Goal: Check status: Check status

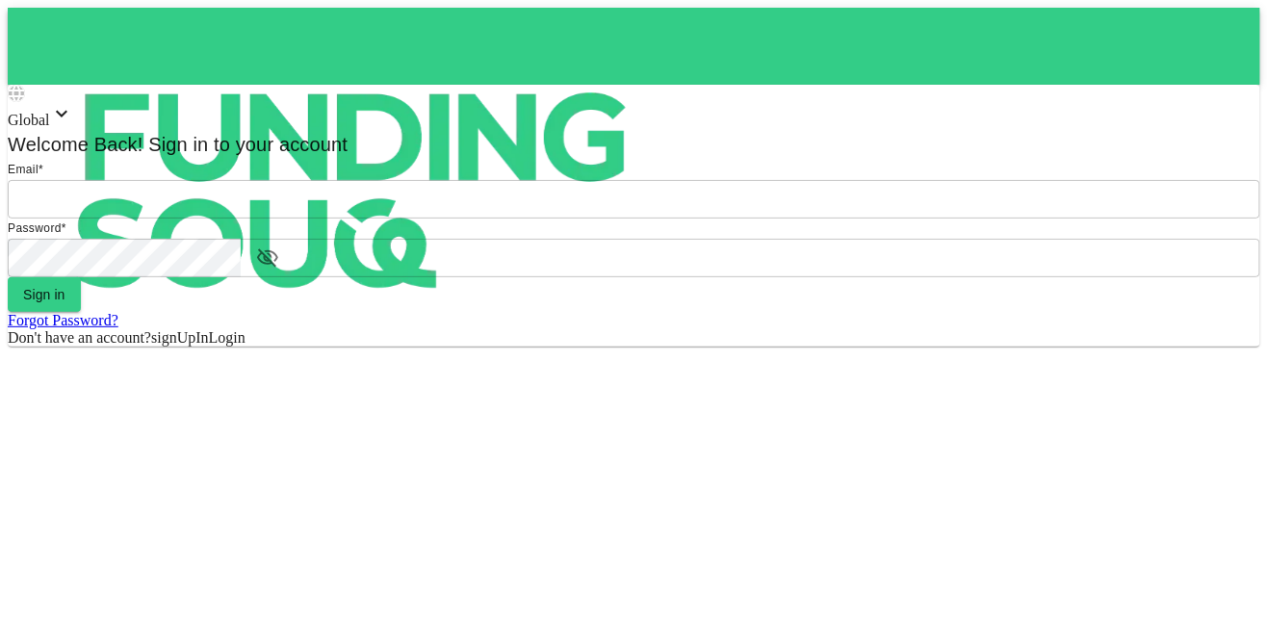
click at [719, 219] on input "email" at bounding box center [634, 199] width 1253 height 39
type input "[PERSON_NAME][EMAIL_ADDRESS][PERSON_NAME][DOMAIN_NAME]"
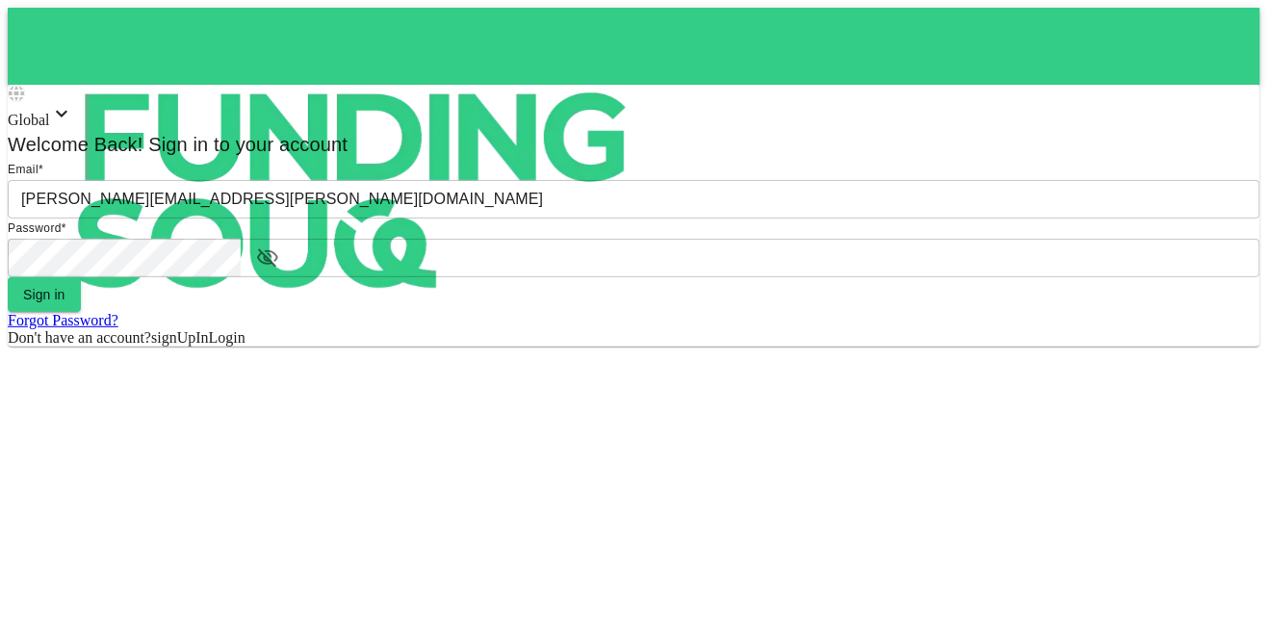
click at [8, 277] on button "Sign in" at bounding box center [44, 294] width 73 height 35
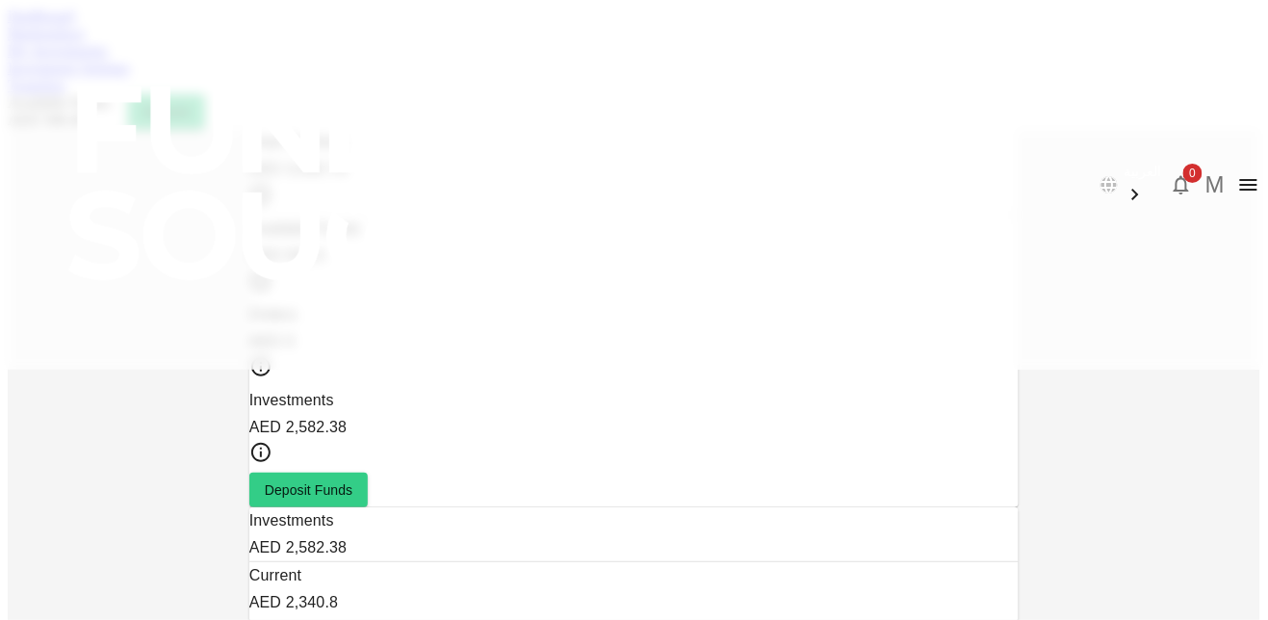
click at [108, 59] on link "My Investments" at bounding box center [58, 50] width 100 height 16
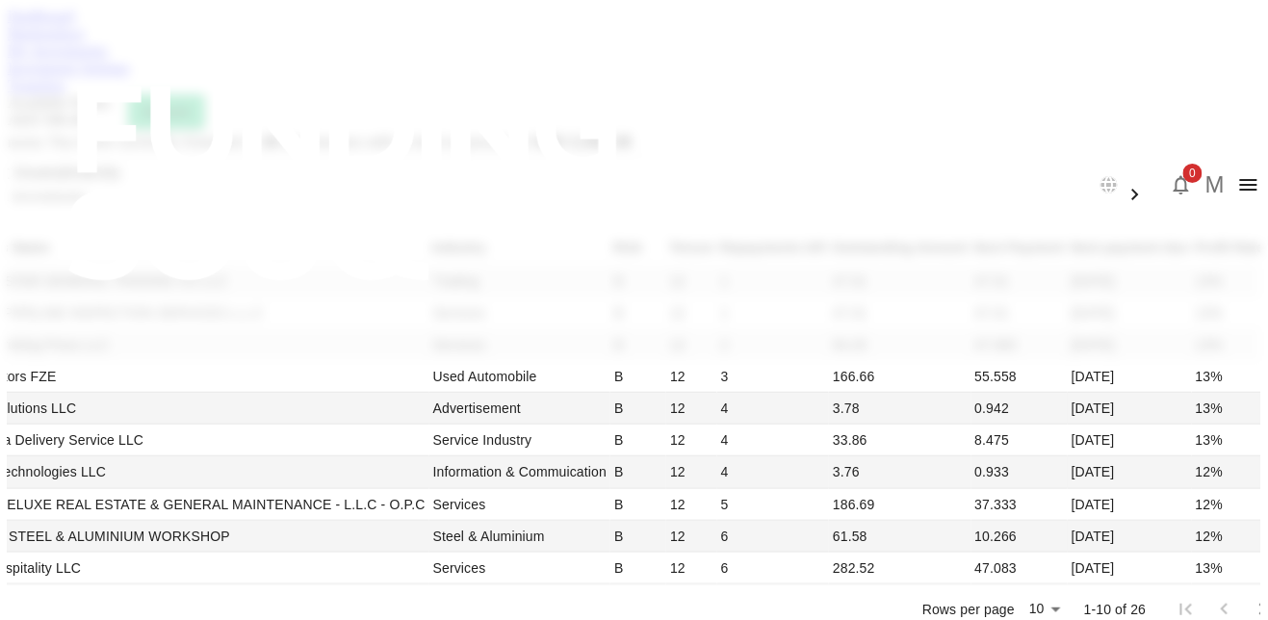
scroll to position [568, 0]
click at [903, 488] on li "100" at bounding box center [890, 483] width 57 height 35
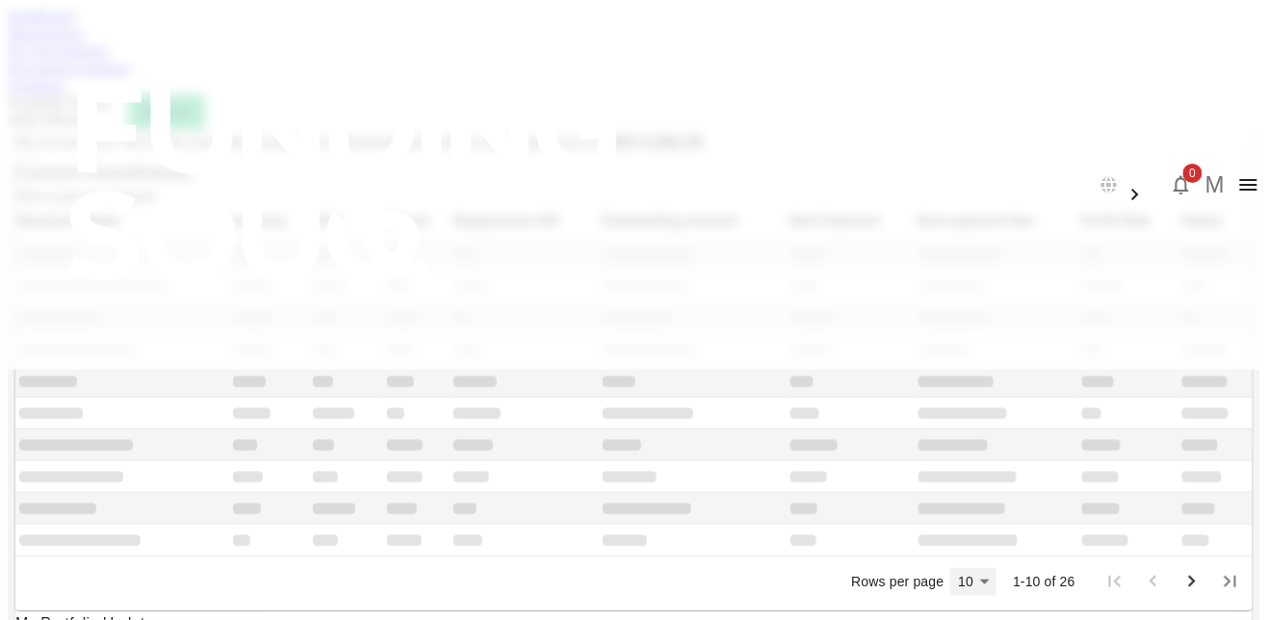
type input "100"
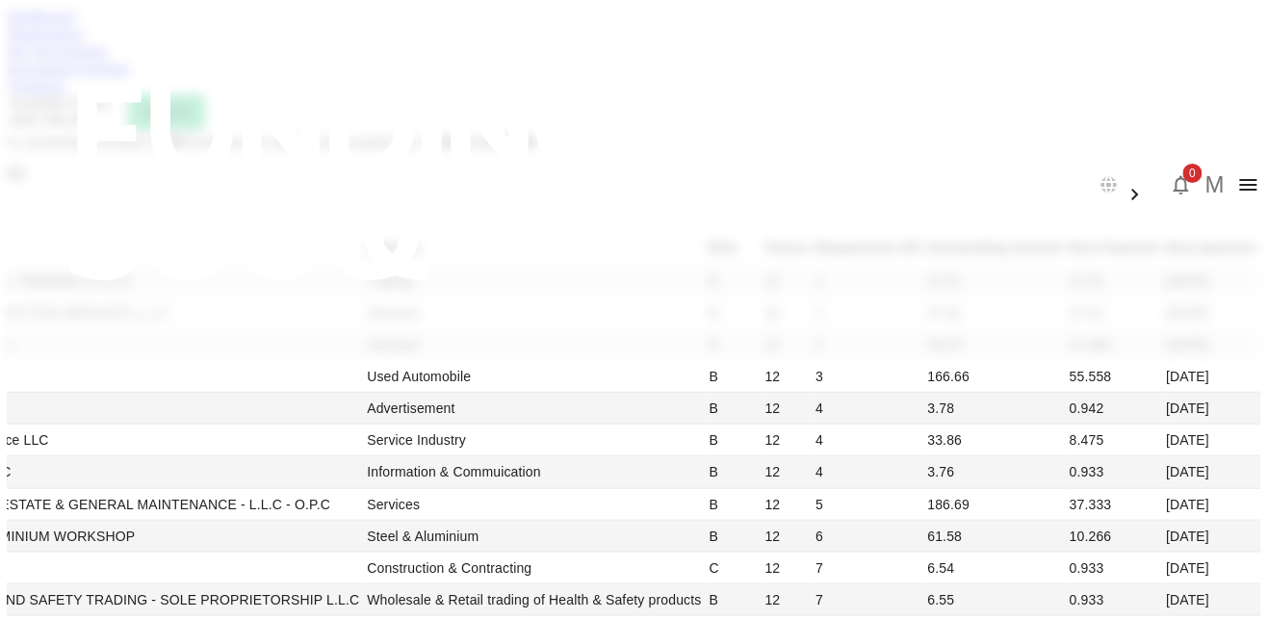
scroll to position [1249, 0]
